Goal: Task Accomplishment & Management: Use online tool/utility

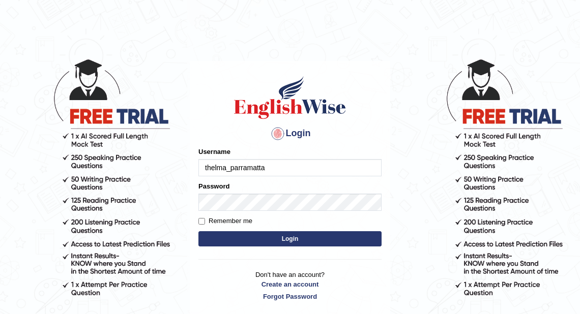
type input "thelma_parramatta"
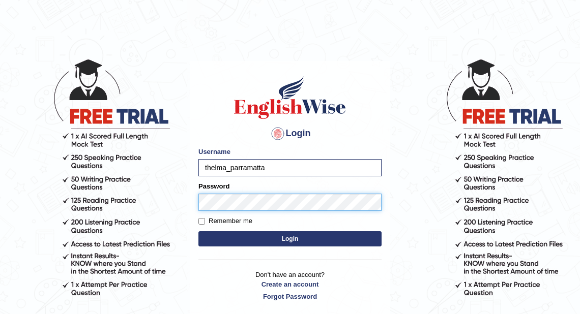
click at [198, 232] on button "Login" at bounding box center [289, 239] width 183 height 15
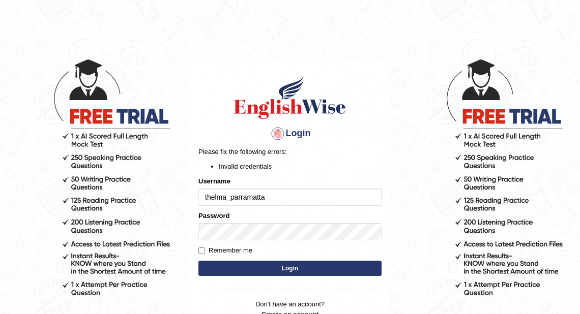
click at [240, 248] on label "Remember me" at bounding box center [225, 251] width 54 height 10
click at [205, 248] on input "Remember me" at bounding box center [201, 251] width 7 height 7
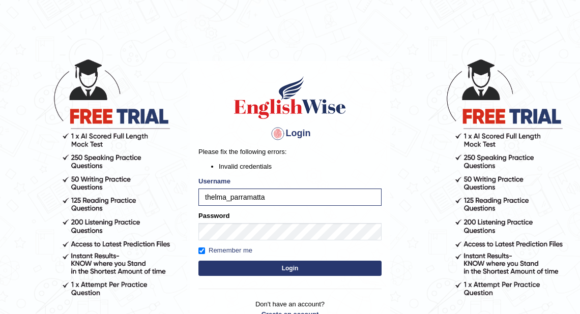
click at [239, 248] on label "Remember me" at bounding box center [225, 251] width 54 height 10
click at [205, 248] on input "Remember me" at bounding box center [201, 251] width 7 height 7
checkbox input "false"
click at [235, 265] on button "Login" at bounding box center [289, 268] width 183 height 15
click at [262, 265] on button "Login" at bounding box center [289, 268] width 183 height 15
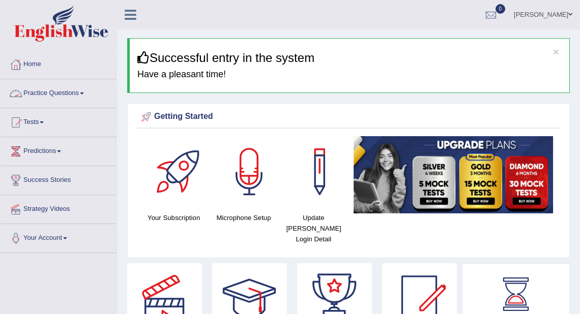
click at [78, 94] on link "Practice Questions" at bounding box center [59, 91] width 116 height 25
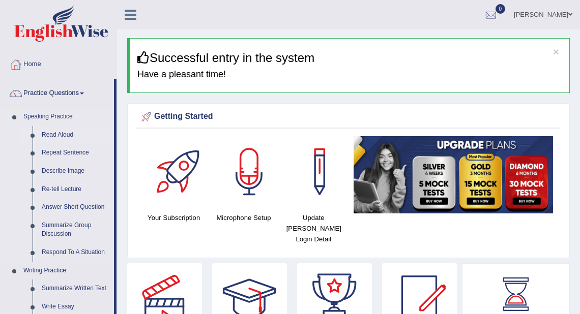
click at [65, 136] on link "Read Aloud" at bounding box center [75, 135] width 77 height 18
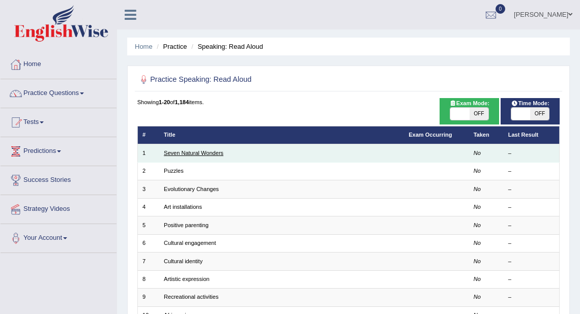
click at [202, 154] on link "Seven Natural Wonders" at bounding box center [194, 153] width 60 height 6
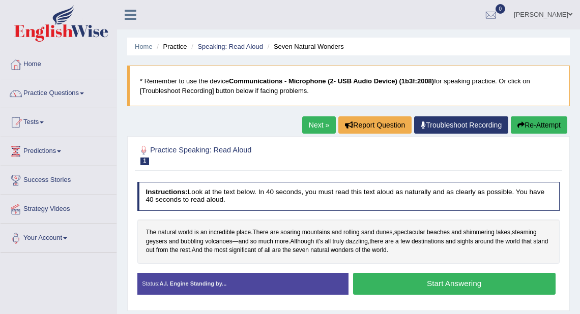
click at [397, 280] on button "Start Answering" at bounding box center [454, 284] width 203 height 22
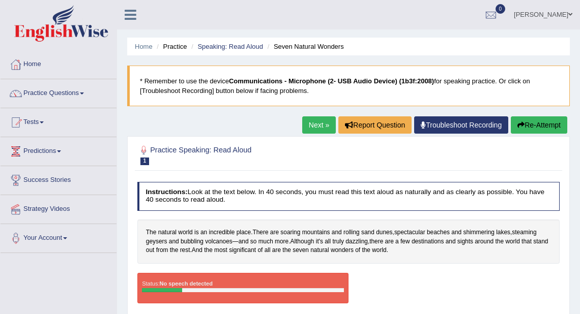
click at [35, 65] on link "Home" at bounding box center [59, 62] width 116 height 25
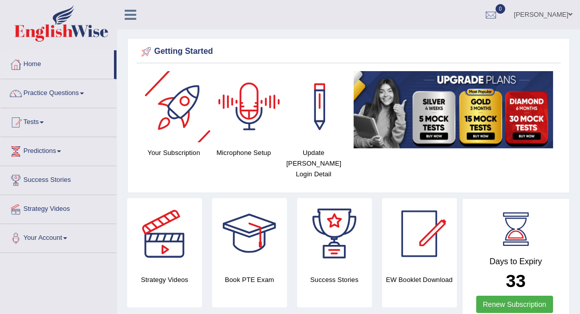
click at [261, 95] on div at bounding box center [249, 106] width 71 height 71
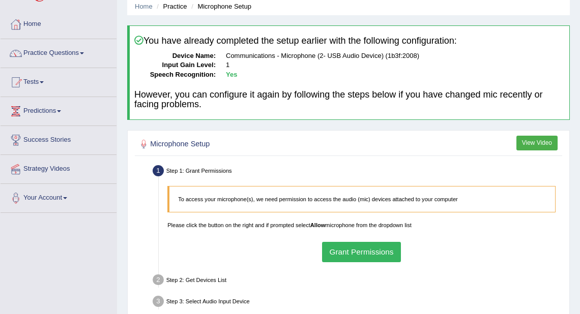
scroll to position [41, 0]
click at [392, 257] on button "Grant Permissions" at bounding box center [361, 252] width 79 height 20
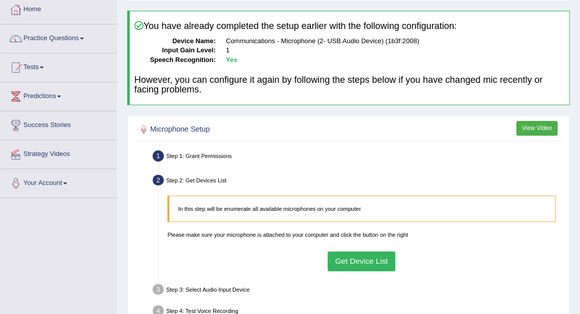
scroll to position [81, 0]
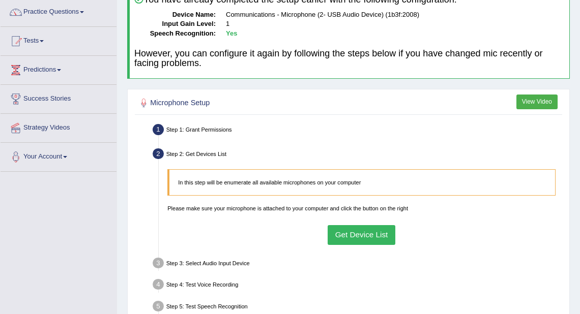
click at [364, 231] on button "Get Device List" at bounding box center [362, 235] width 68 height 20
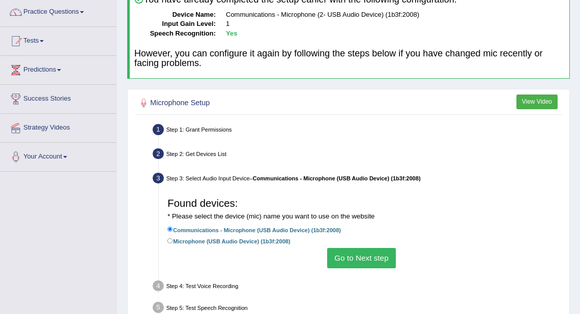
click at [375, 256] on button "Go to Next step" at bounding box center [361, 258] width 69 height 20
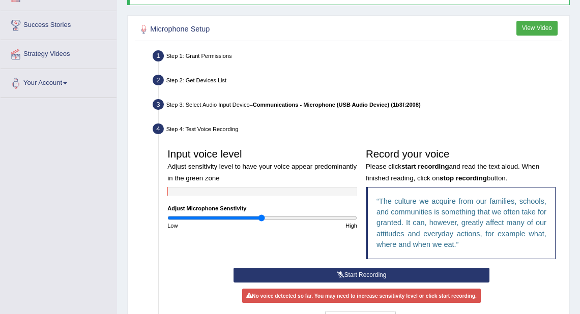
scroll to position [163, 0]
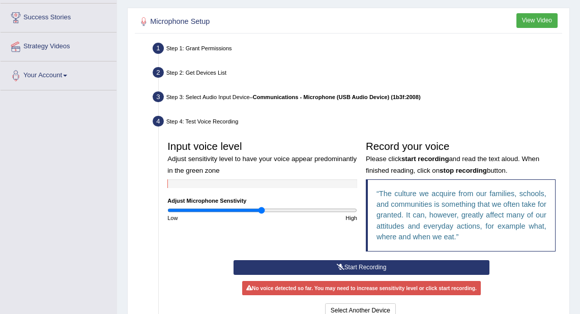
click at [405, 265] on button "Start Recording" at bounding box center [362, 268] width 256 height 15
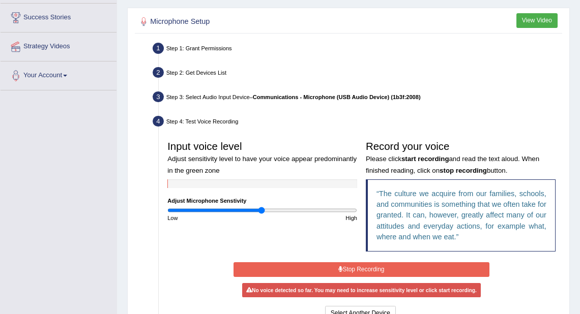
click at [406, 265] on button "Stop Recording" at bounding box center [362, 270] width 256 height 15
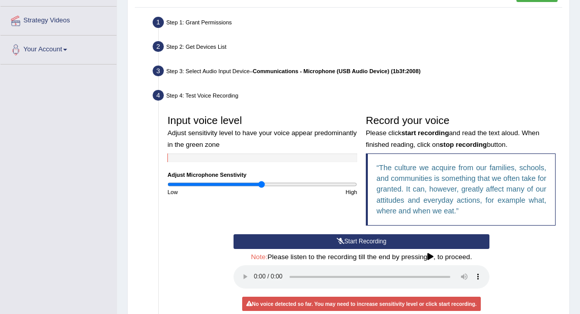
scroll to position [204, 0]
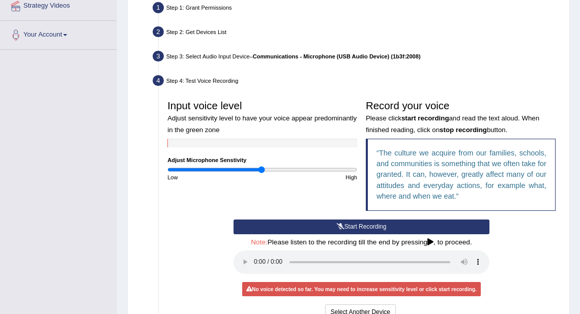
click at [280, 288] on div "No voice detected so far. You may need to increase sensitivity level or click s…" at bounding box center [361, 289] width 239 height 14
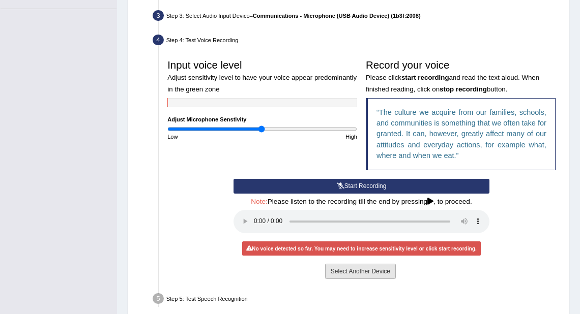
click at [334, 274] on button "Select Another Device" at bounding box center [360, 271] width 71 height 15
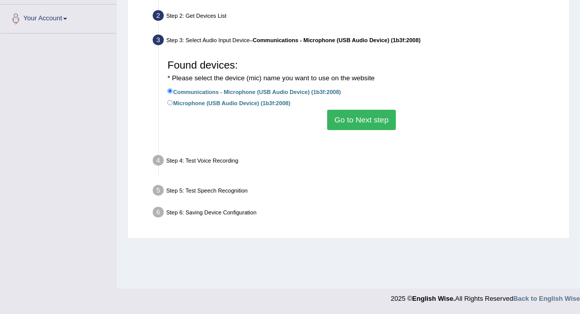
scroll to position [220, 0]
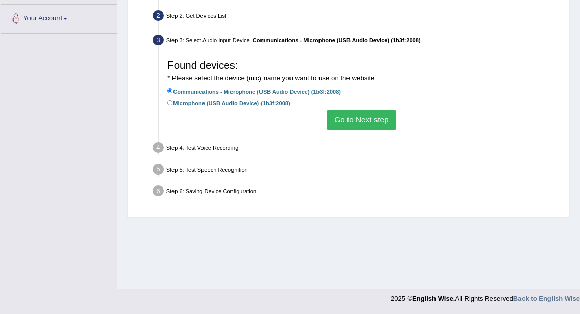
click at [342, 123] on button "Go to Next step" at bounding box center [361, 120] width 69 height 20
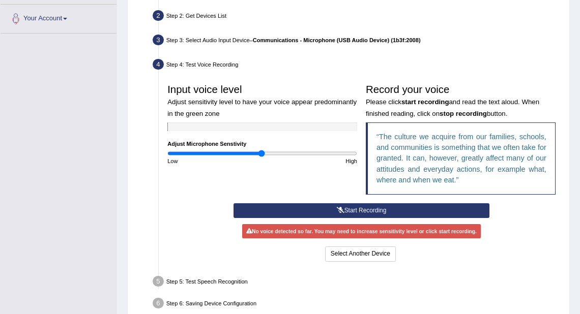
click at [328, 207] on button "Start Recording" at bounding box center [362, 211] width 256 height 15
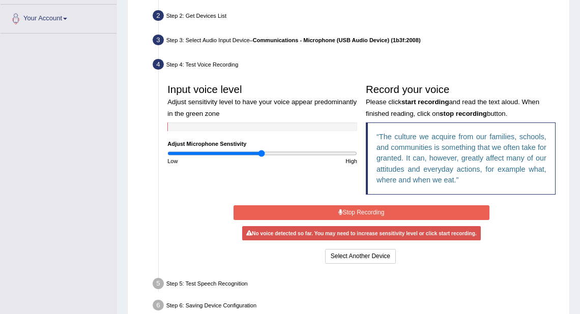
click at [328, 206] on button "Stop Recording" at bounding box center [362, 213] width 256 height 15
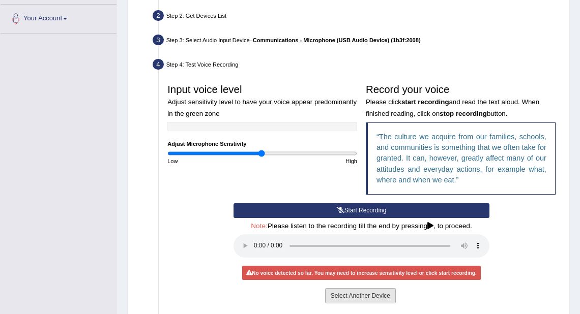
click at [359, 296] on button "Select Another Device" at bounding box center [360, 296] width 71 height 15
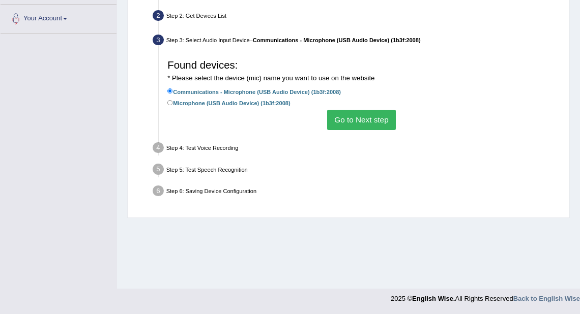
click at [356, 119] on button "Go to Next step" at bounding box center [361, 120] width 69 height 20
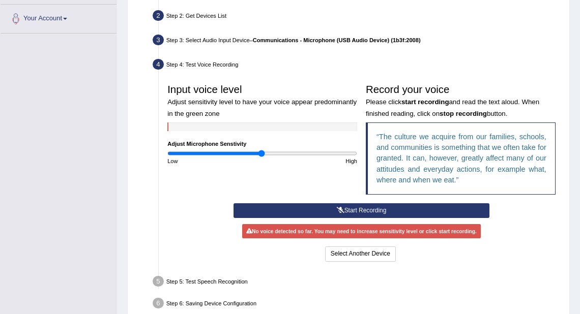
click at [276, 209] on button "Start Recording" at bounding box center [362, 211] width 256 height 15
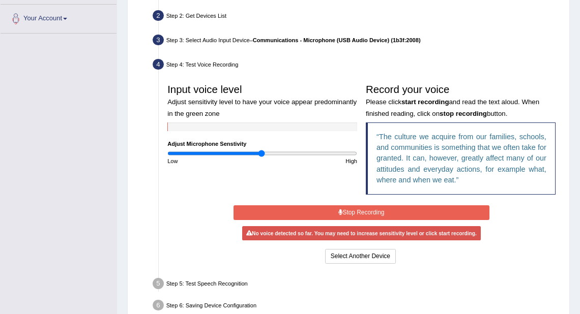
click at [282, 210] on button "Stop Recording" at bounding box center [362, 213] width 256 height 15
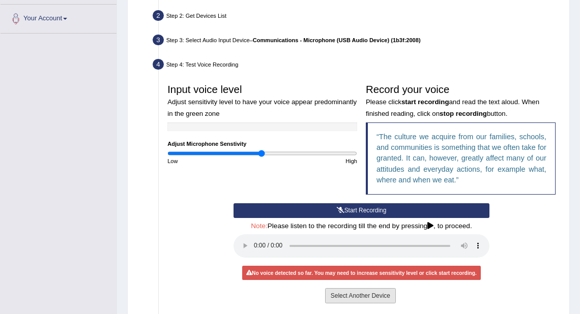
click at [369, 293] on button "Select Another Device" at bounding box center [360, 296] width 71 height 15
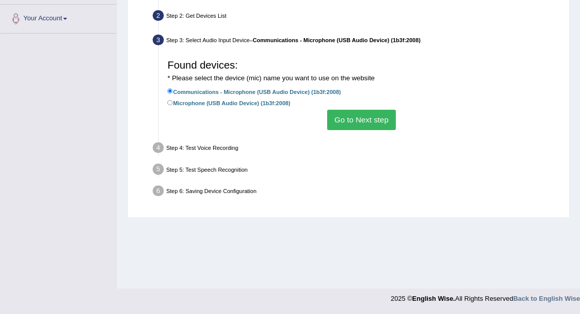
click at [366, 122] on button "Go to Next step" at bounding box center [361, 120] width 69 height 20
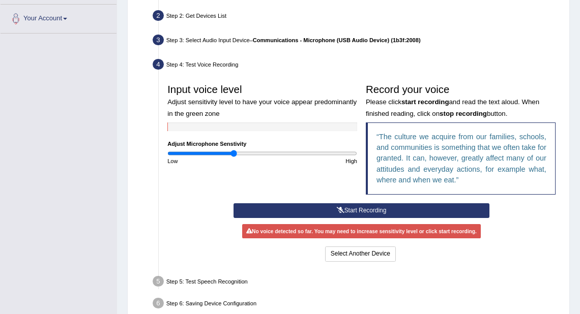
click at [234, 151] on input "range" at bounding box center [262, 153] width 190 height 7
click at [277, 214] on button "Start Recording" at bounding box center [362, 211] width 256 height 15
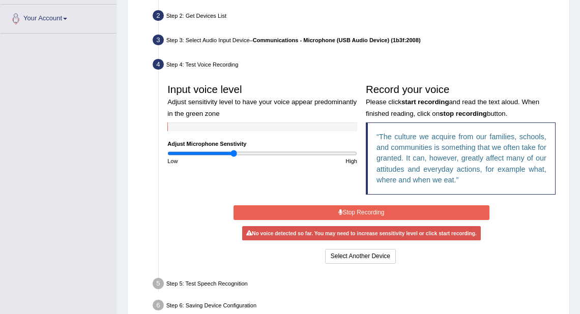
click at [279, 212] on button "Stop Recording" at bounding box center [362, 213] width 256 height 15
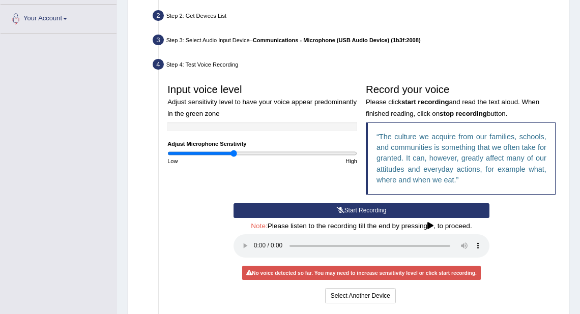
click at [430, 225] on icon at bounding box center [430, 226] width 6 height 7
click at [254, 154] on input "range" at bounding box center [262, 153] width 190 height 7
drag, startPoint x: 252, startPoint y: 154, endPoint x: 273, endPoint y: 162, distance: 22.6
click at [273, 157] on input "range" at bounding box center [262, 153] width 190 height 7
click at [298, 207] on button "Start Recording" at bounding box center [362, 211] width 256 height 15
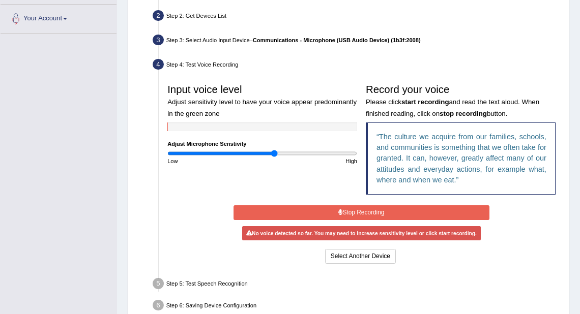
drag, startPoint x: 269, startPoint y: 93, endPoint x: 261, endPoint y: 209, distance: 116.3
click at [261, 209] on button "Stop Recording" at bounding box center [362, 213] width 256 height 15
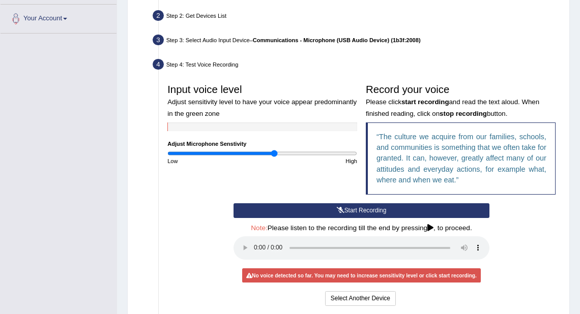
click at [261, 209] on button "Start Recording" at bounding box center [362, 211] width 256 height 15
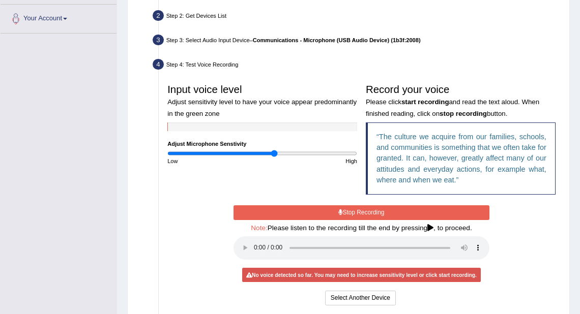
click at [261, 209] on button "Stop Recording" at bounding box center [362, 213] width 256 height 15
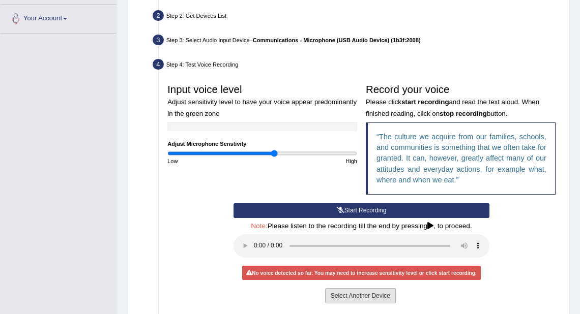
click at [352, 291] on button "Select Another Device" at bounding box center [360, 296] width 71 height 15
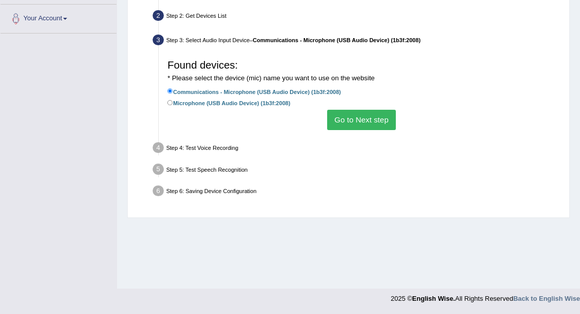
click at [358, 121] on button "Go to Next step" at bounding box center [361, 120] width 69 height 20
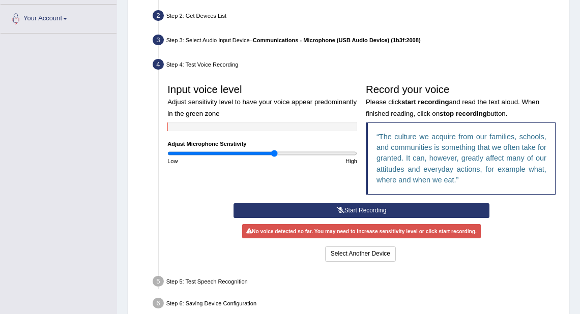
click at [296, 205] on button "Start Recording" at bounding box center [362, 211] width 256 height 15
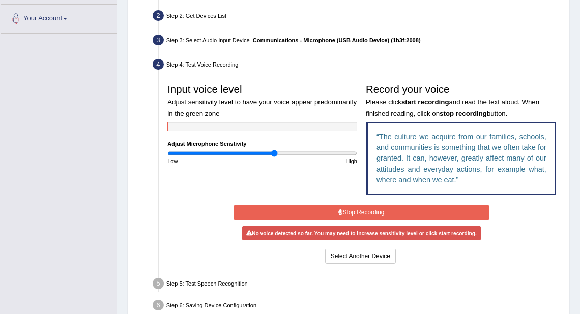
click at [312, 216] on button "Stop Recording" at bounding box center [362, 213] width 256 height 15
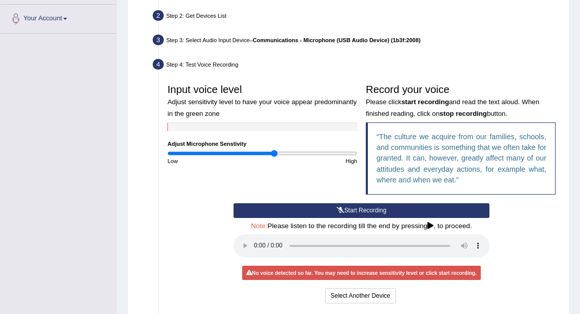
click at [381, 207] on button "Start Recording" at bounding box center [362, 211] width 256 height 15
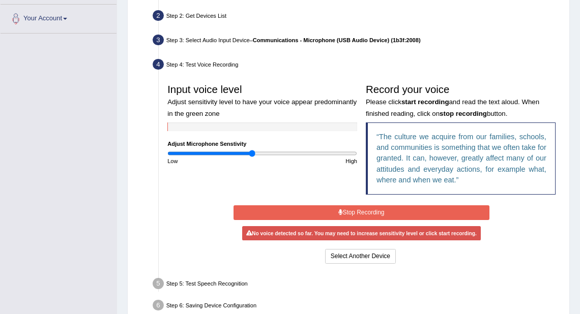
click at [252, 154] on input "range" at bounding box center [262, 153] width 190 height 7
click at [277, 155] on input "range" at bounding box center [262, 153] width 190 height 7
type input "1.42"
click at [301, 154] on input "range" at bounding box center [262, 153] width 190 height 7
click at [354, 209] on button "Stop Recording" at bounding box center [362, 213] width 256 height 15
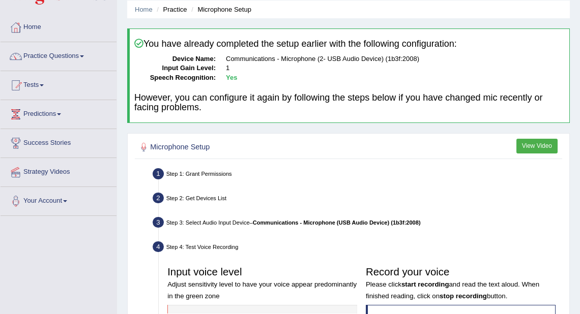
scroll to position [0, 0]
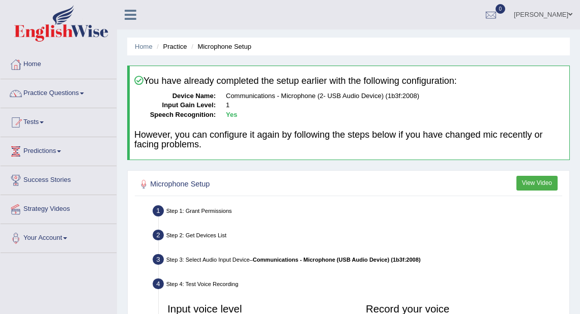
click at [552, 19] on link "[PERSON_NAME]" at bounding box center [543, 13] width 74 height 26
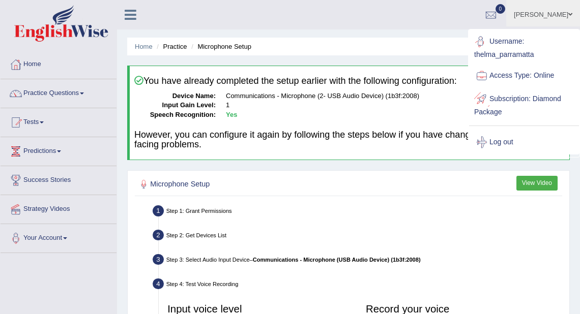
click at [509, 141] on link "Log out" at bounding box center [524, 142] width 110 height 23
